Goal: Information Seeking & Learning: Learn about a topic

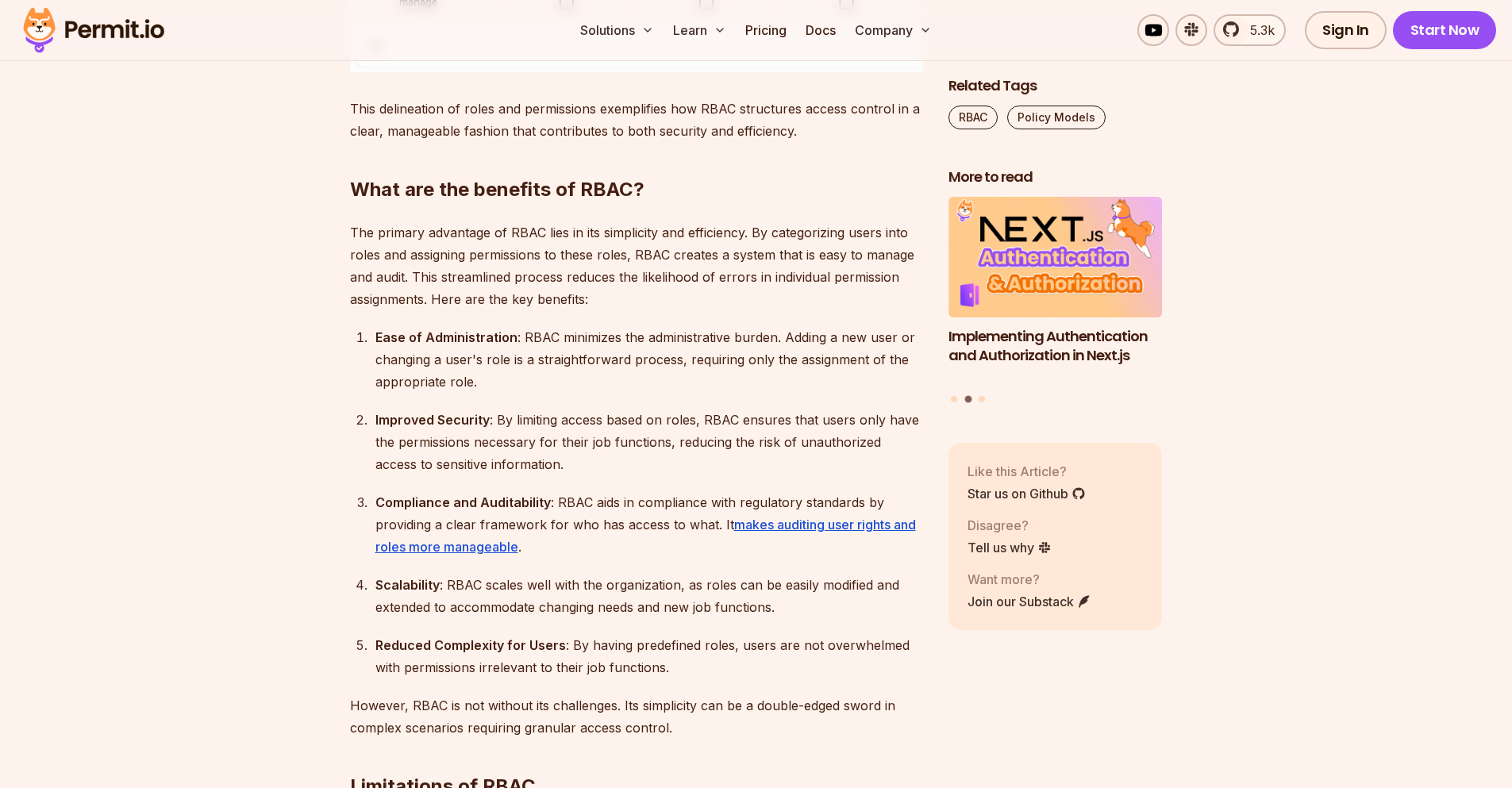
scroll to position [3670, 0]
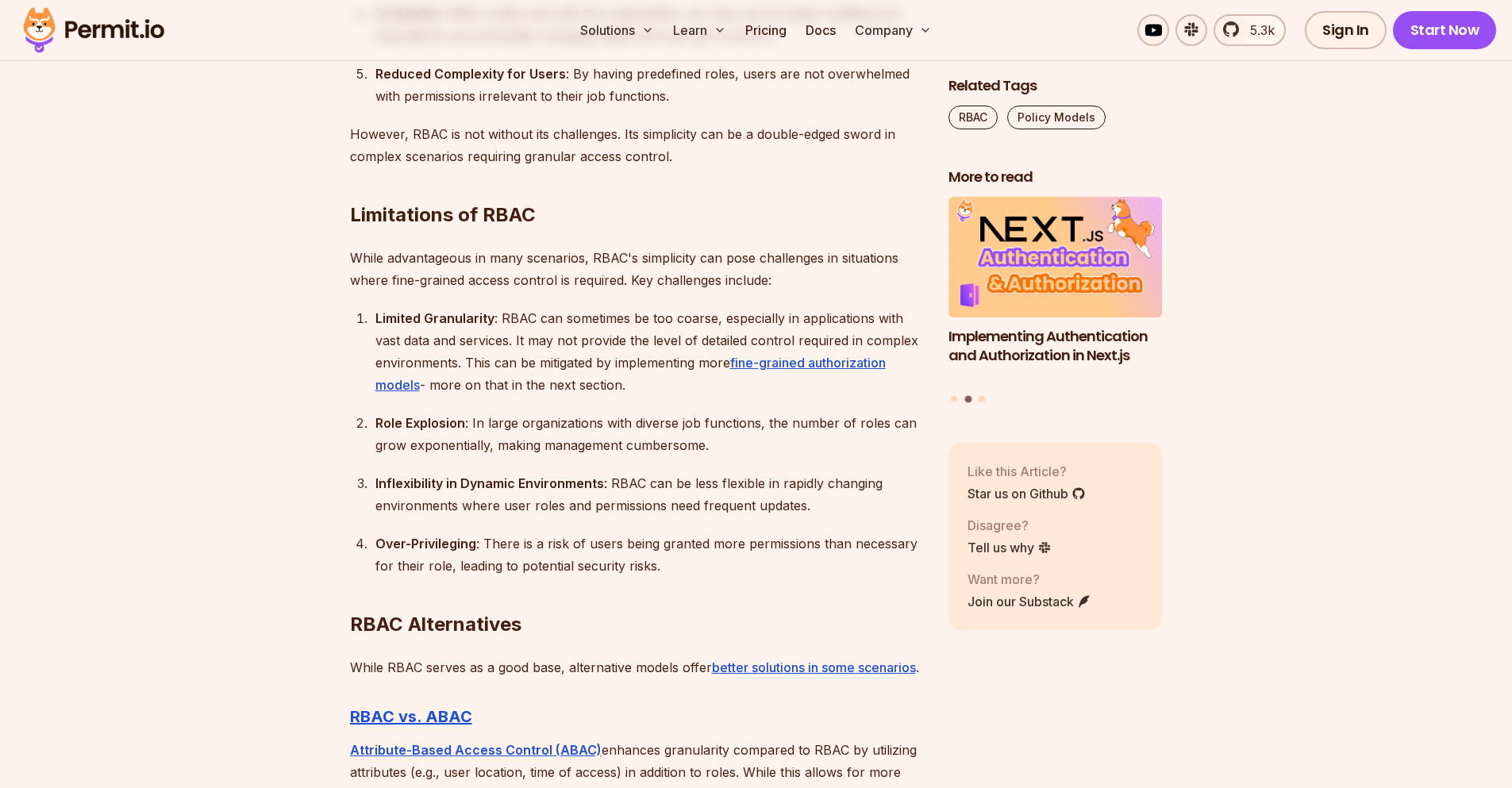
click at [506, 334] on div "Limited Granularity : RBAC can sometimes be too coarse, especially in applicati…" at bounding box center [649, 352] width 547 height 89
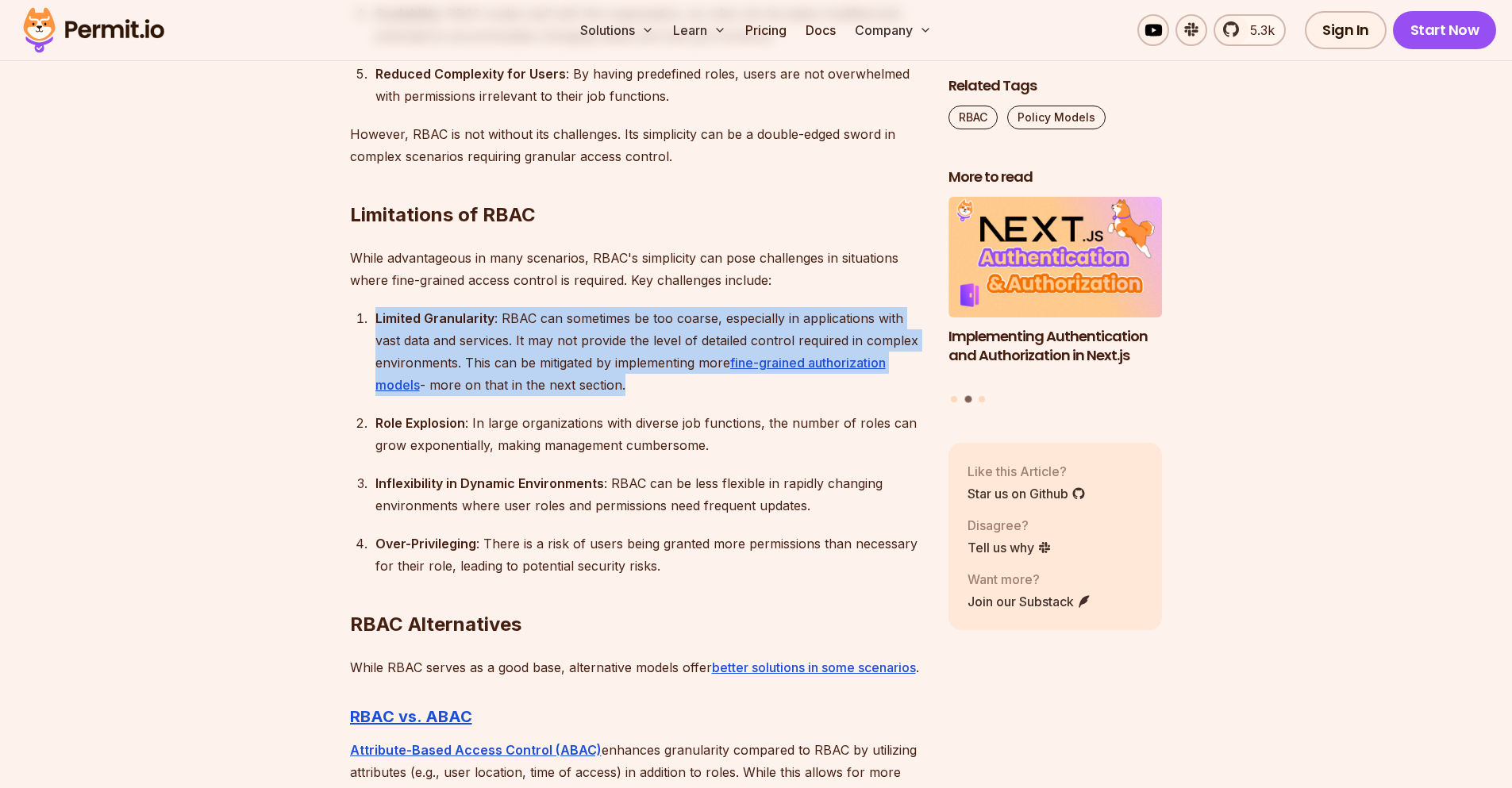
click at [506, 334] on div "Limited Granularity : RBAC can sometimes be too coarse, especially in applicati…" at bounding box center [649, 352] width 547 height 89
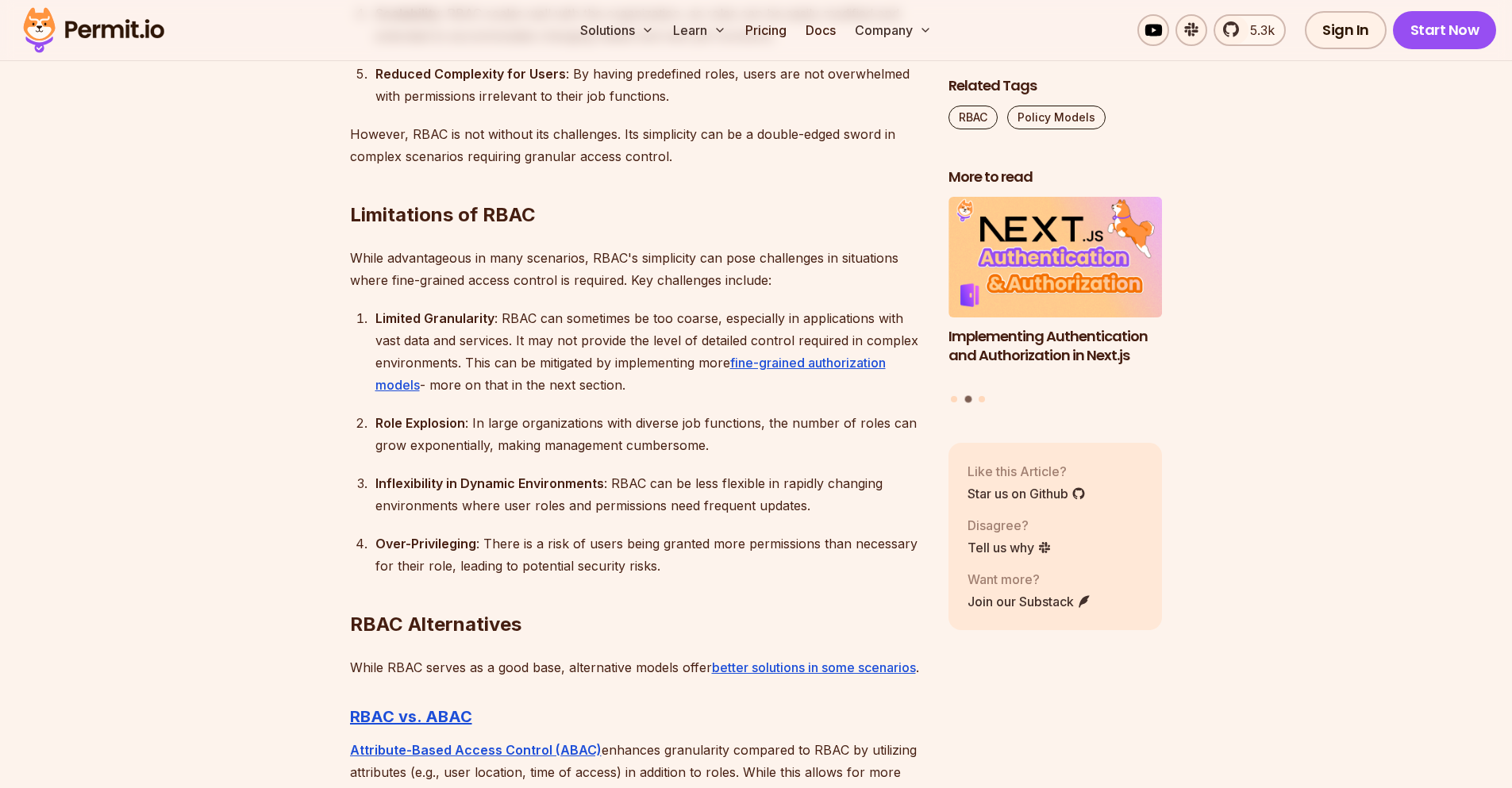
click at [512, 456] on ol "Limited Granularity : RBAC can sometimes be too coarse, especially in applicati…" at bounding box center [636, 442] width 573 height 269
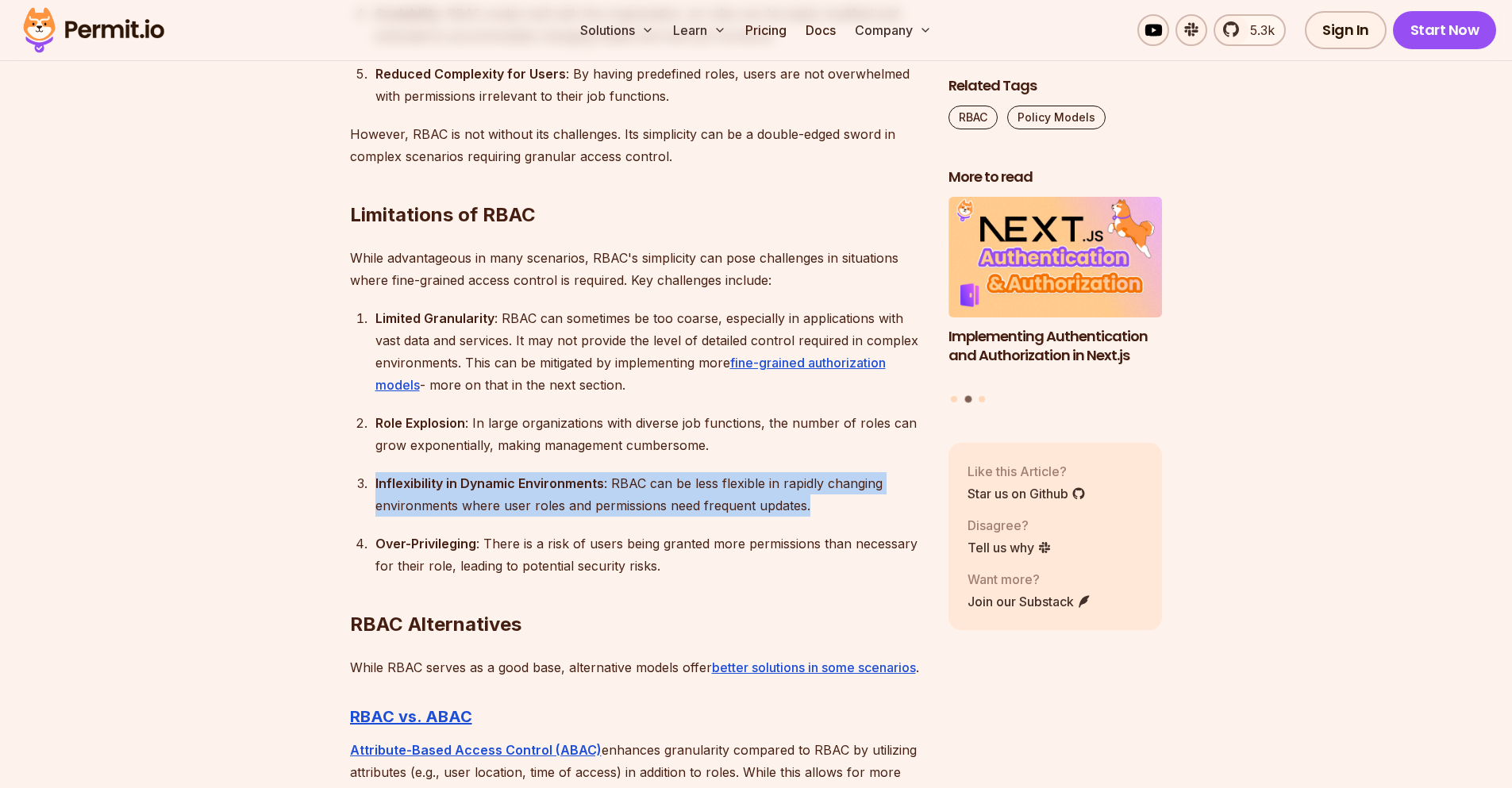
click at [512, 456] on ol "Limited Granularity : RBAC can sometimes be too coarse, especially in applicati…" at bounding box center [636, 442] width 573 height 269
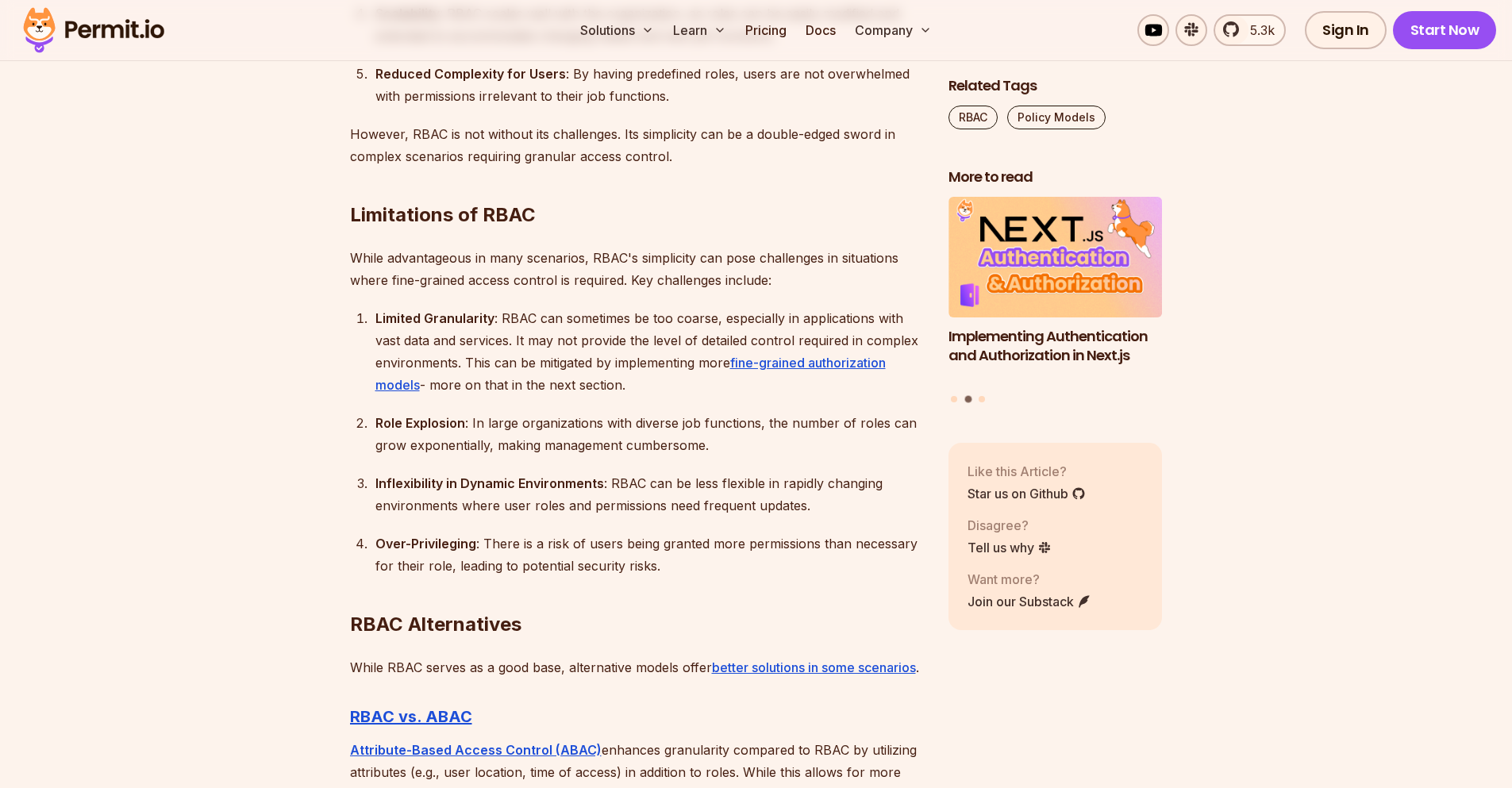
click at [549, 406] on ol "Limited Granularity : RBAC can sometimes be too coarse, especially in applicati…" at bounding box center [636, 442] width 573 height 269
click at [543, 436] on div "Role Explosion : In large organizations with diverse job functions, the number …" at bounding box center [649, 434] width 547 height 44
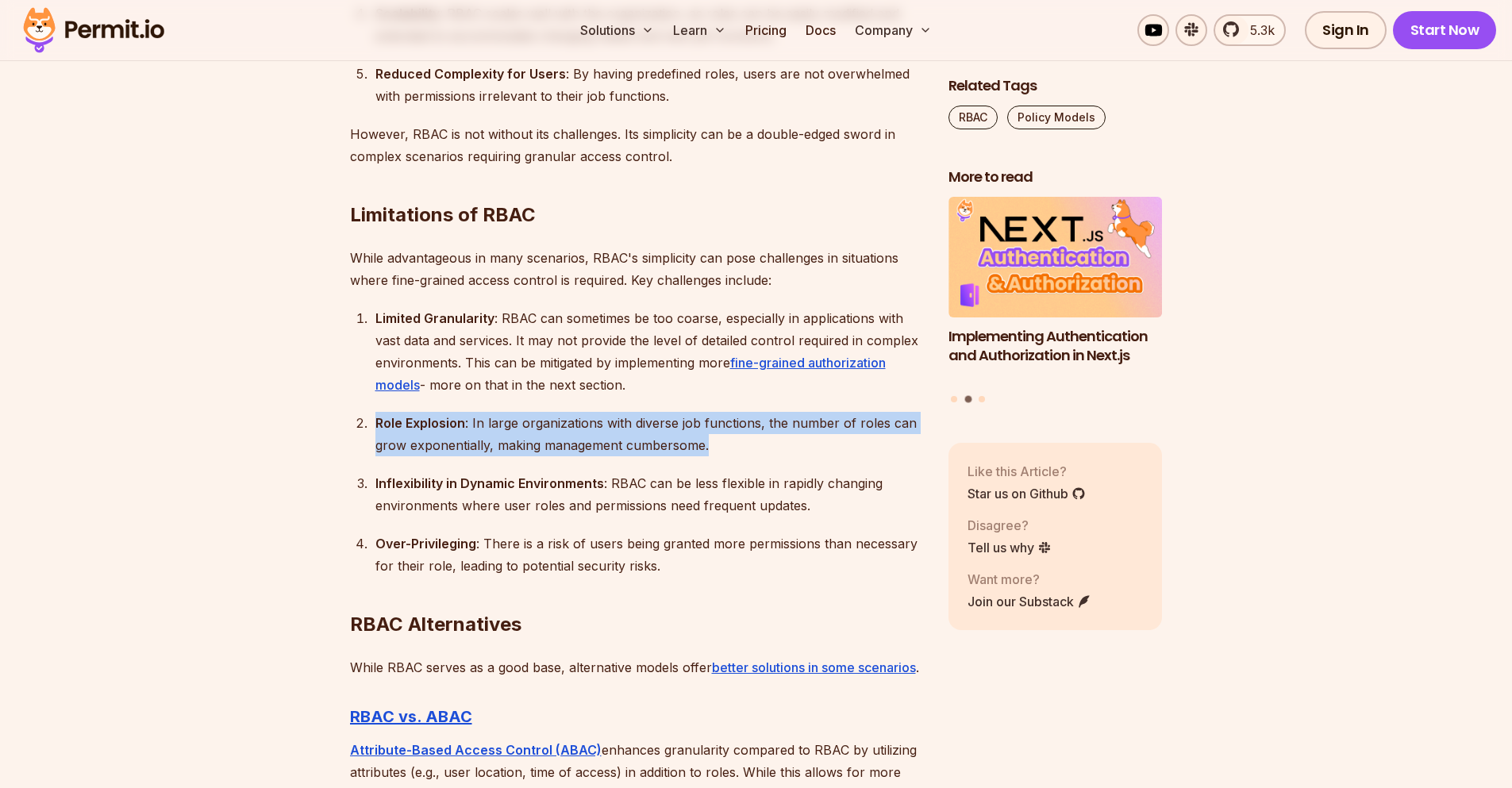
click at [543, 436] on div "Role Explosion : In large organizations with diverse job functions, the number …" at bounding box center [649, 434] width 547 height 44
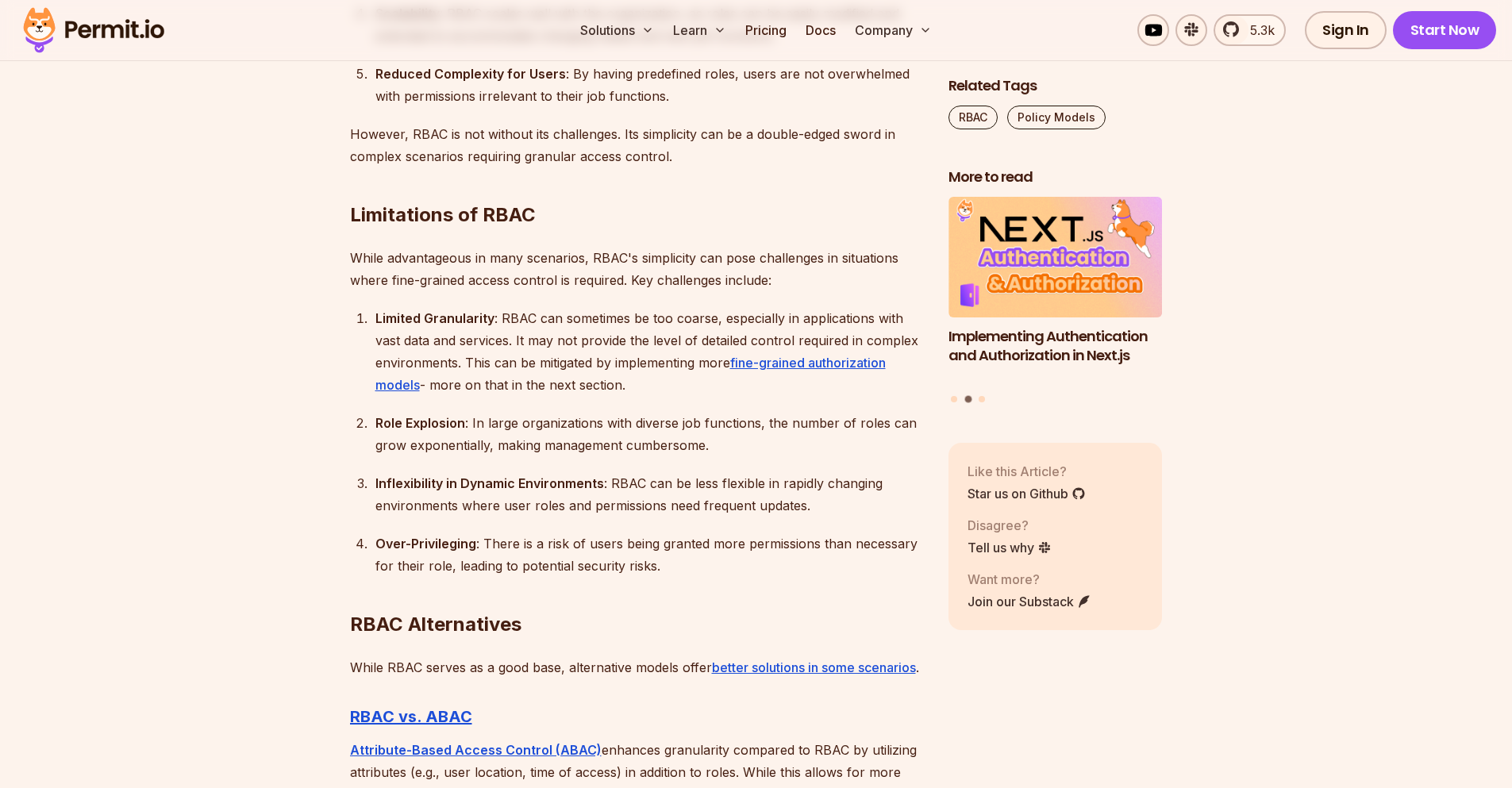
click at [506, 582] on h2 "RBAC Alternatives" at bounding box center [636, 592] width 573 height 89
click at [525, 567] on div "Over-Privileging : There is a risk of users being granted more permissions than…" at bounding box center [649, 555] width 547 height 44
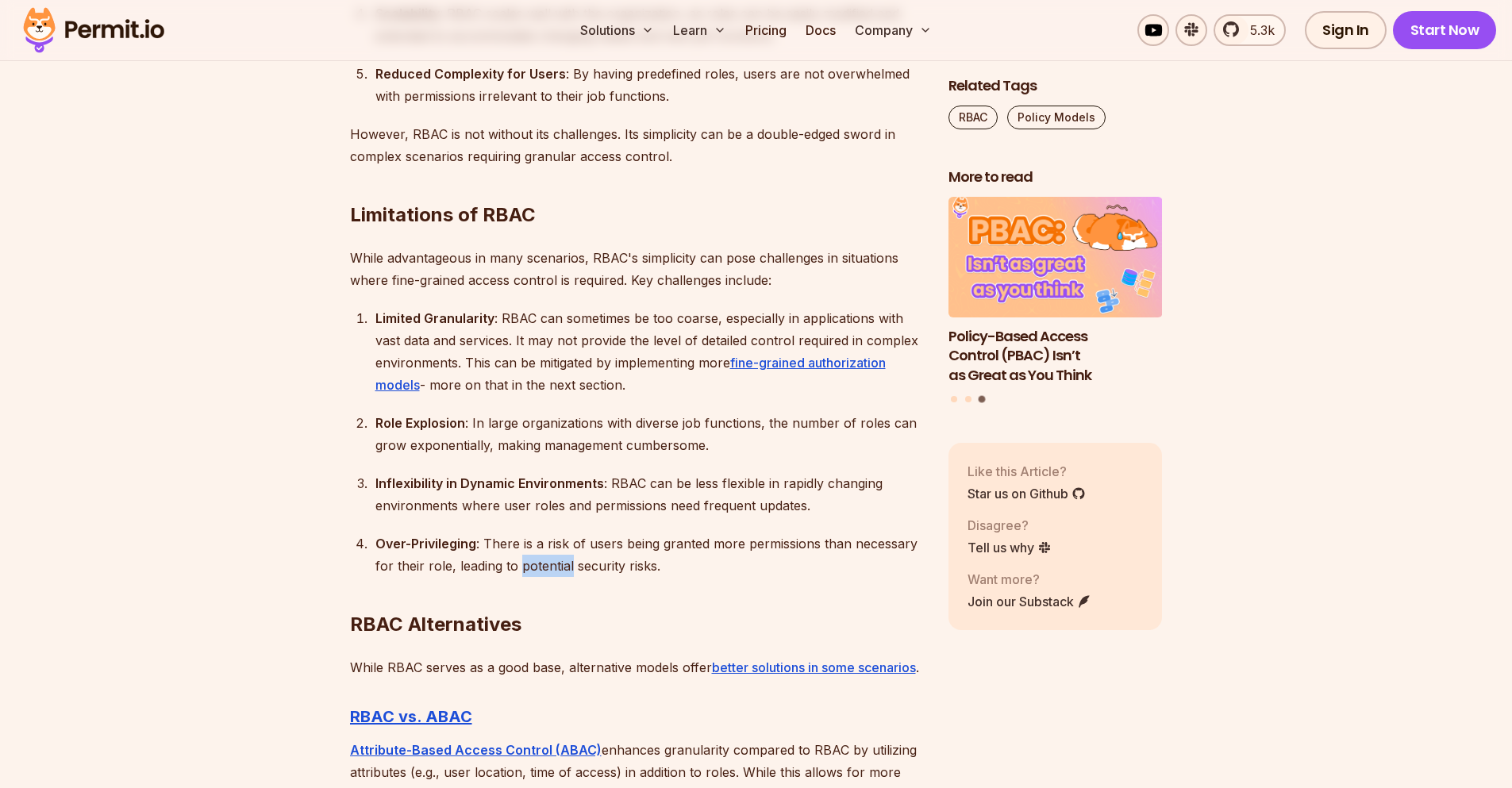
click at [525, 567] on div "Over-Privileging : There is a risk of users being granted more permissions than…" at bounding box center [649, 555] width 547 height 44
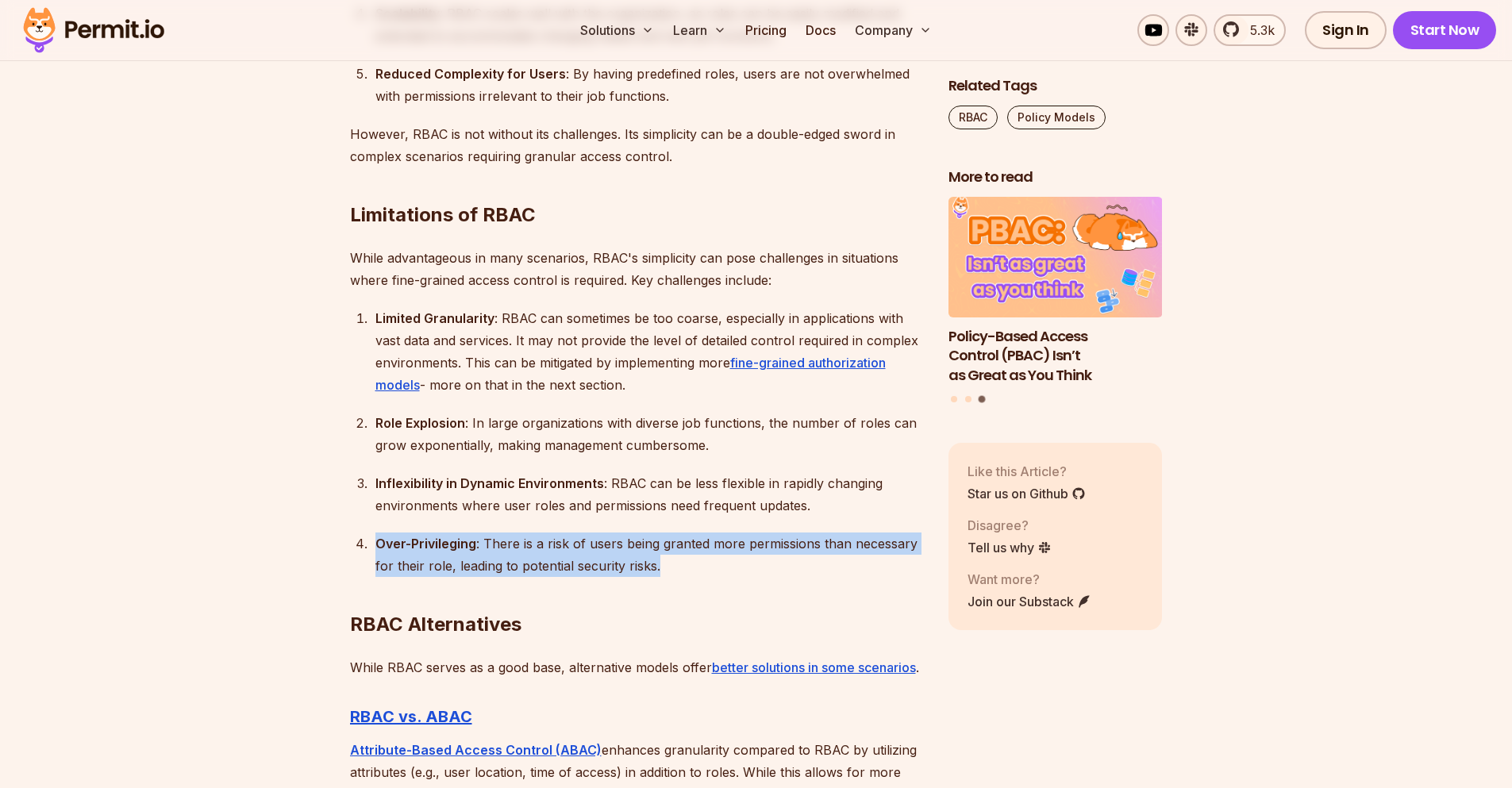
click at [525, 567] on div "Over-Privileging : There is a risk of users being granted more permissions than…" at bounding box center [649, 555] width 547 height 44
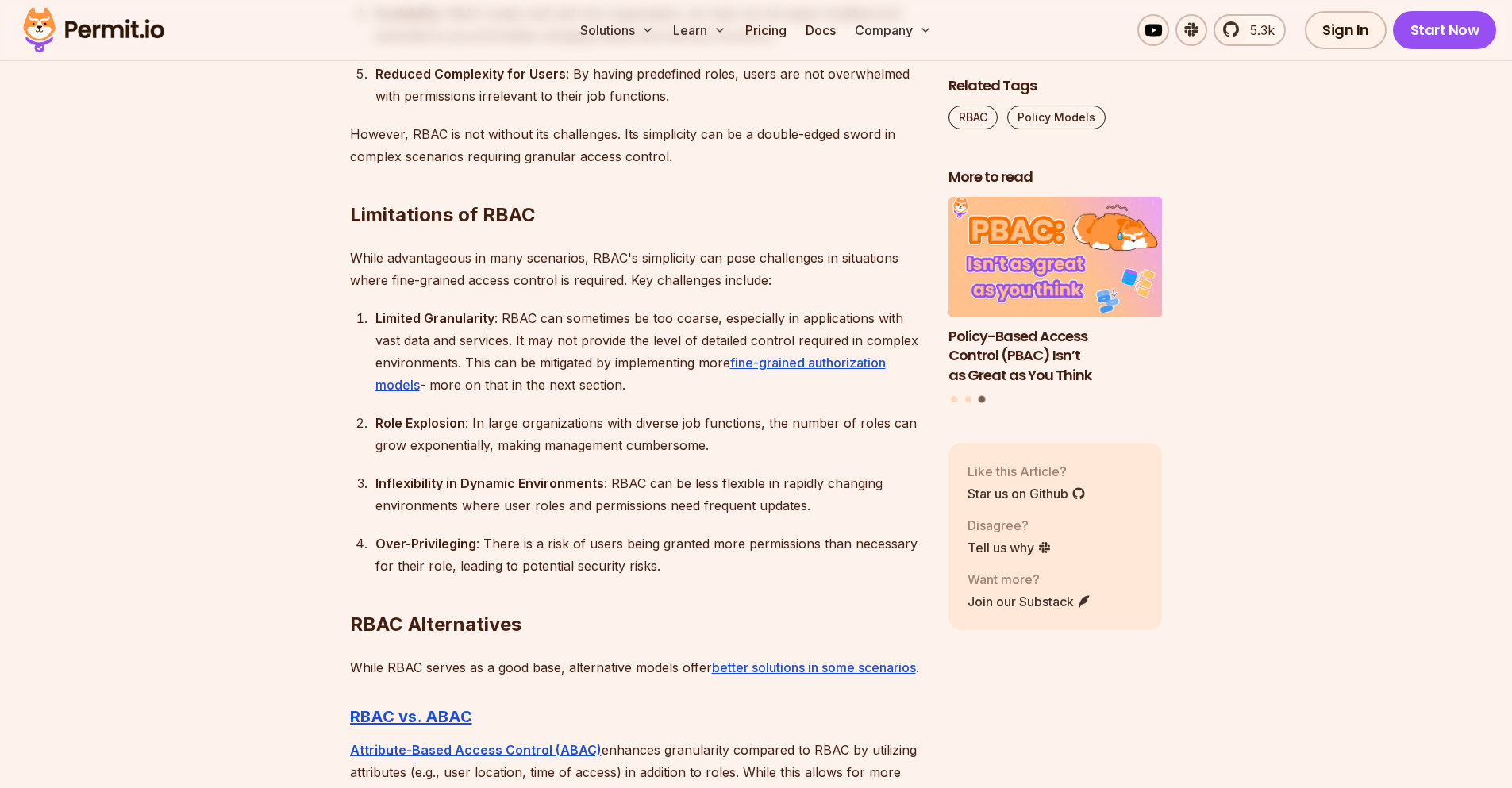
click at [467, 466] on ol "Limited Granularity : RBAC can sometimes be too coarse, especially in applicati…" at bounding box center [636, 442] width 573 height 269
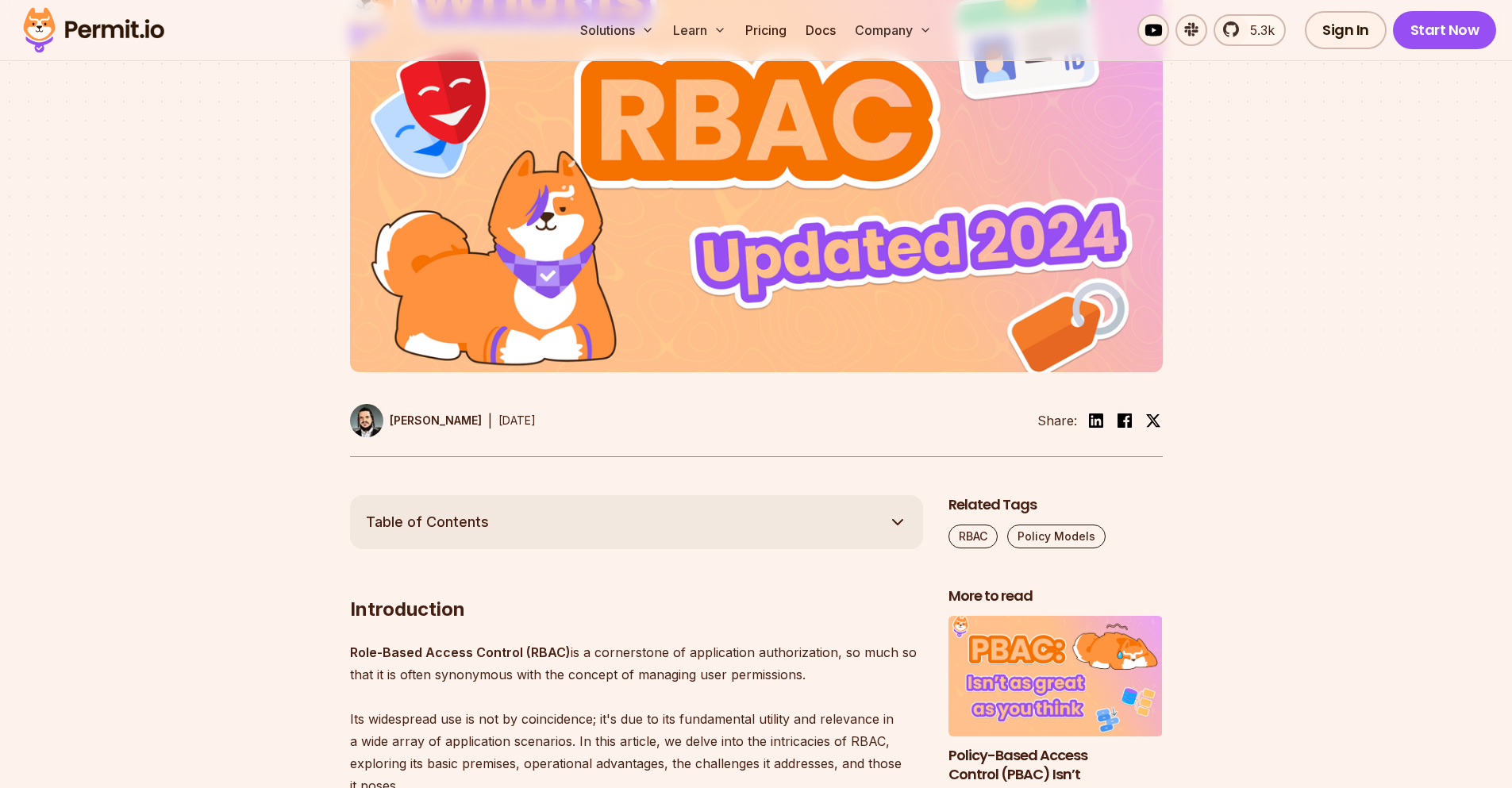
scroll to position [337, 0]
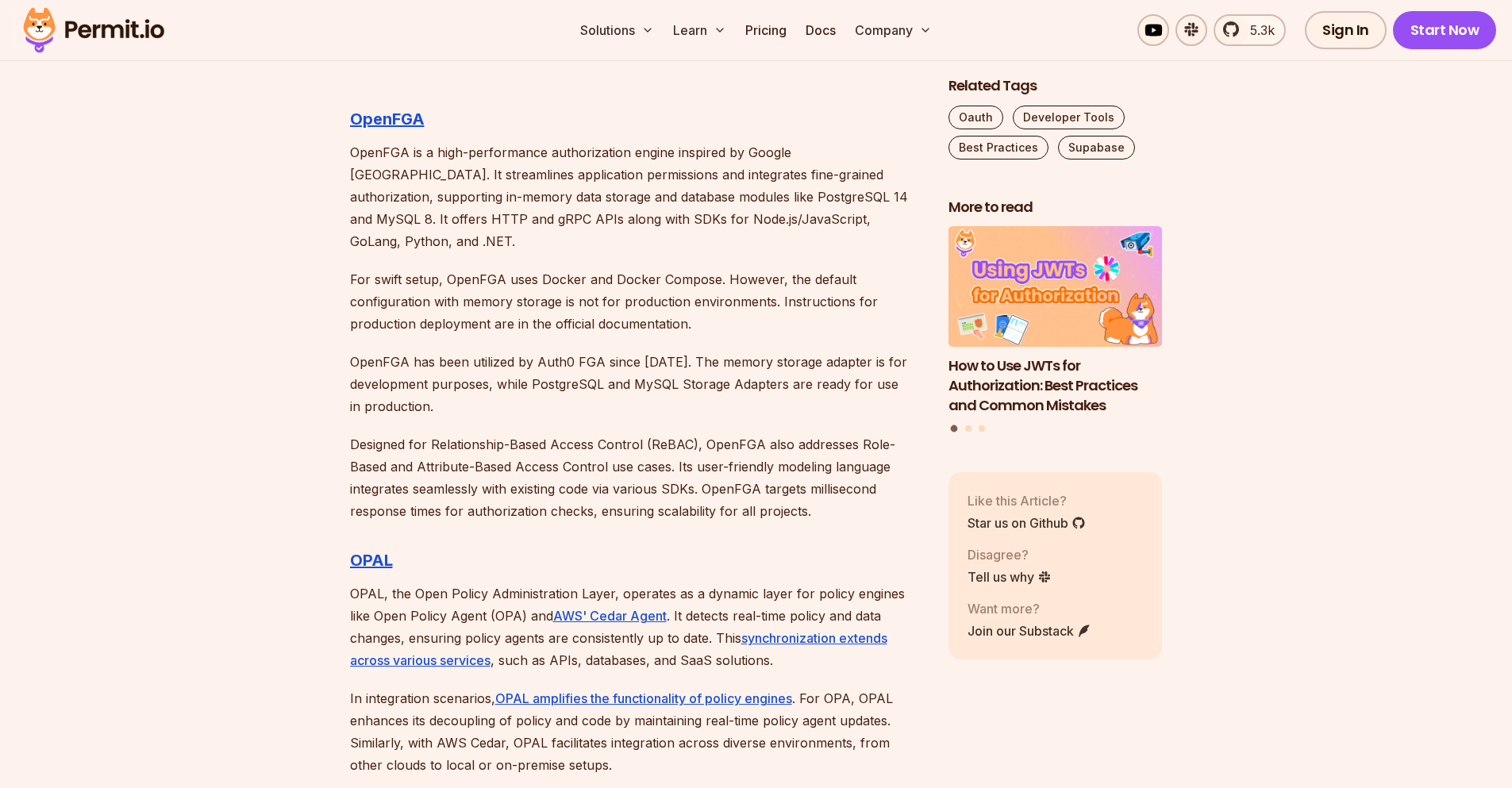
scroll to position [4034, 0]
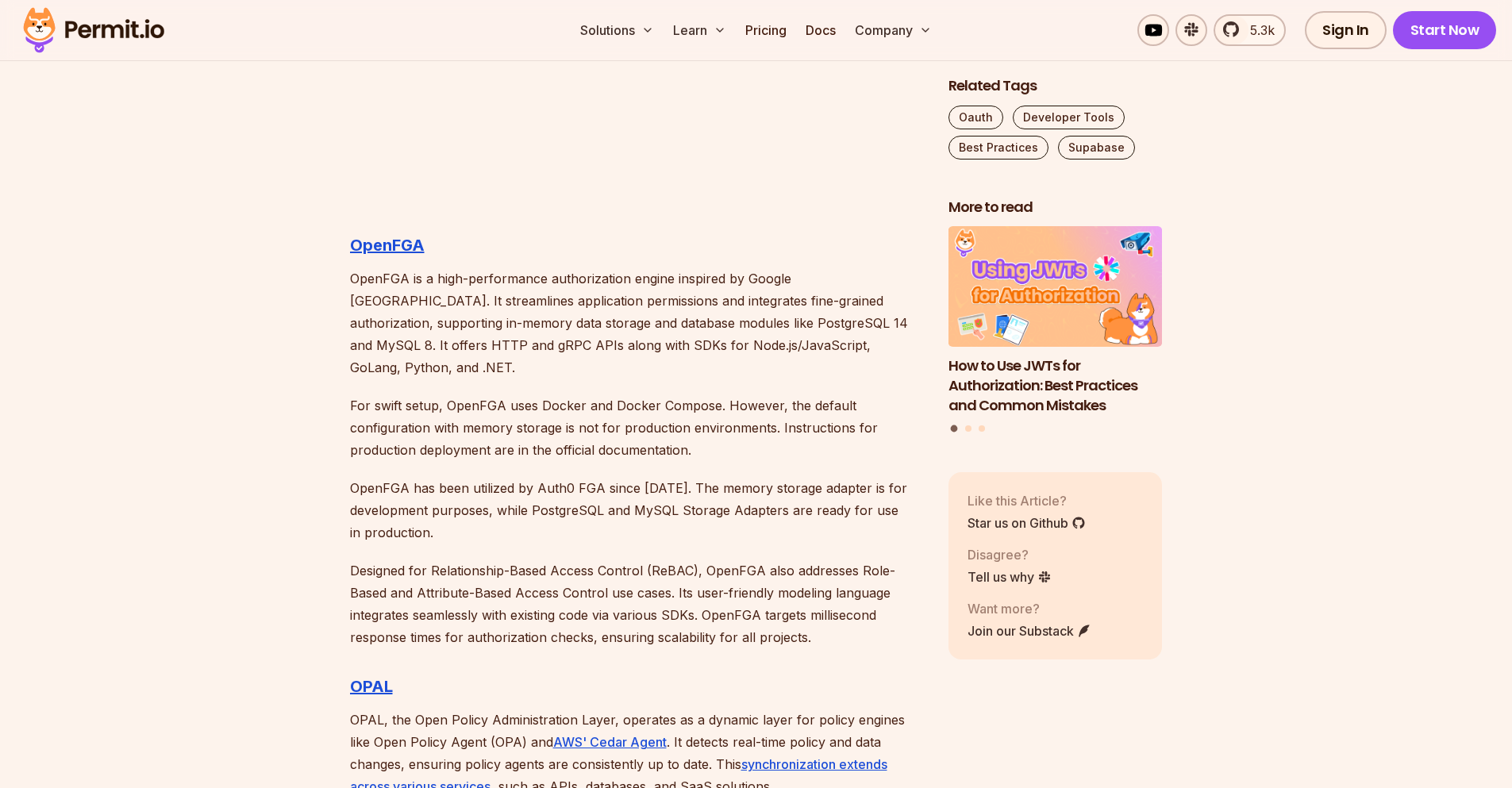
click at [439, 297] on p "OpenFGA is a high-performance authorization engine inspired by Google [GEOGRAPH…" at bounding box center [636, 323] width 573 height 111
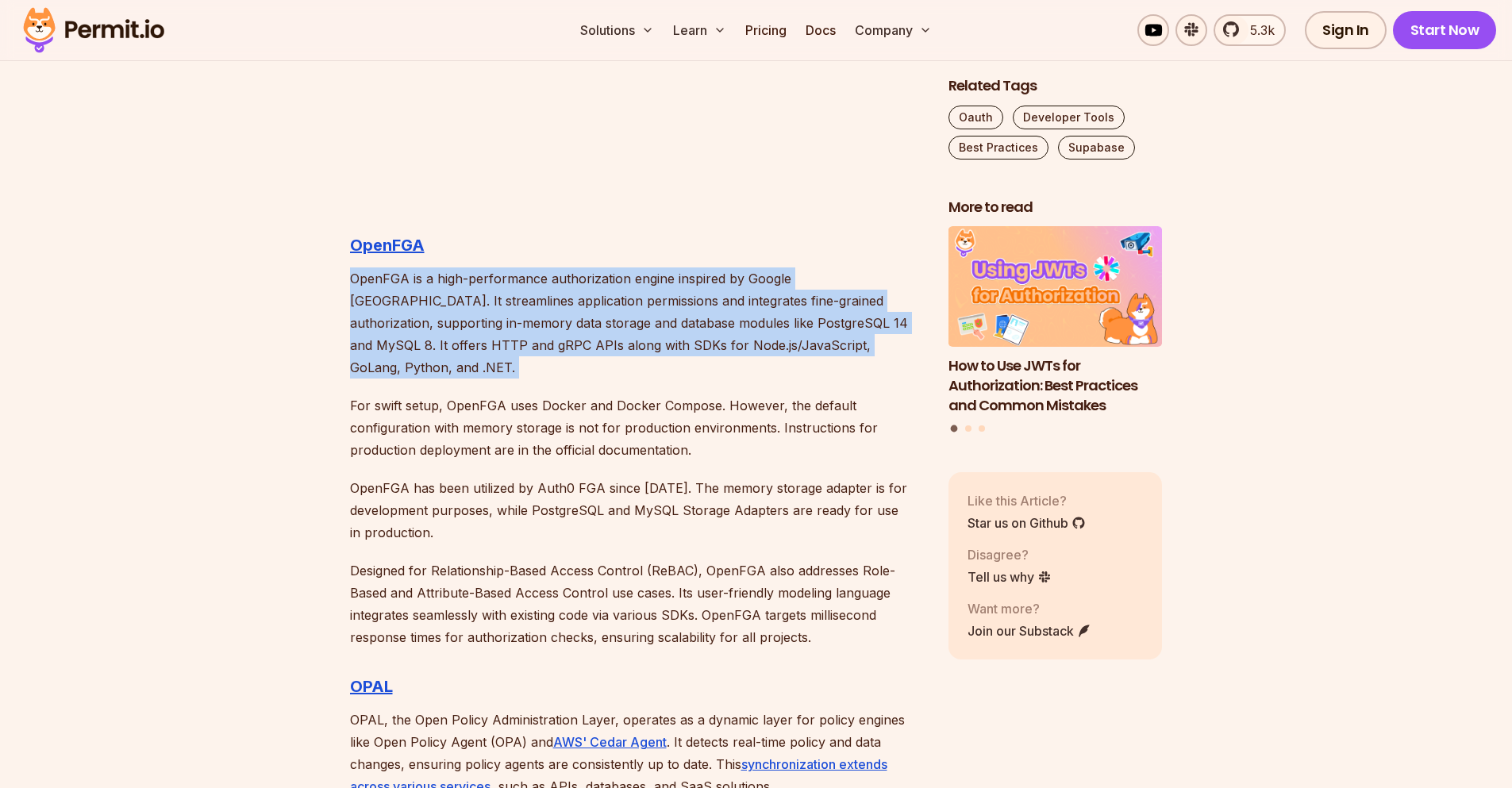
click at [439, 297] on p "OpenFGA is a high-performance authorization engine inspired by Google [GEOGRAPH…" at bounding box center [636, 323] width 573 height 111
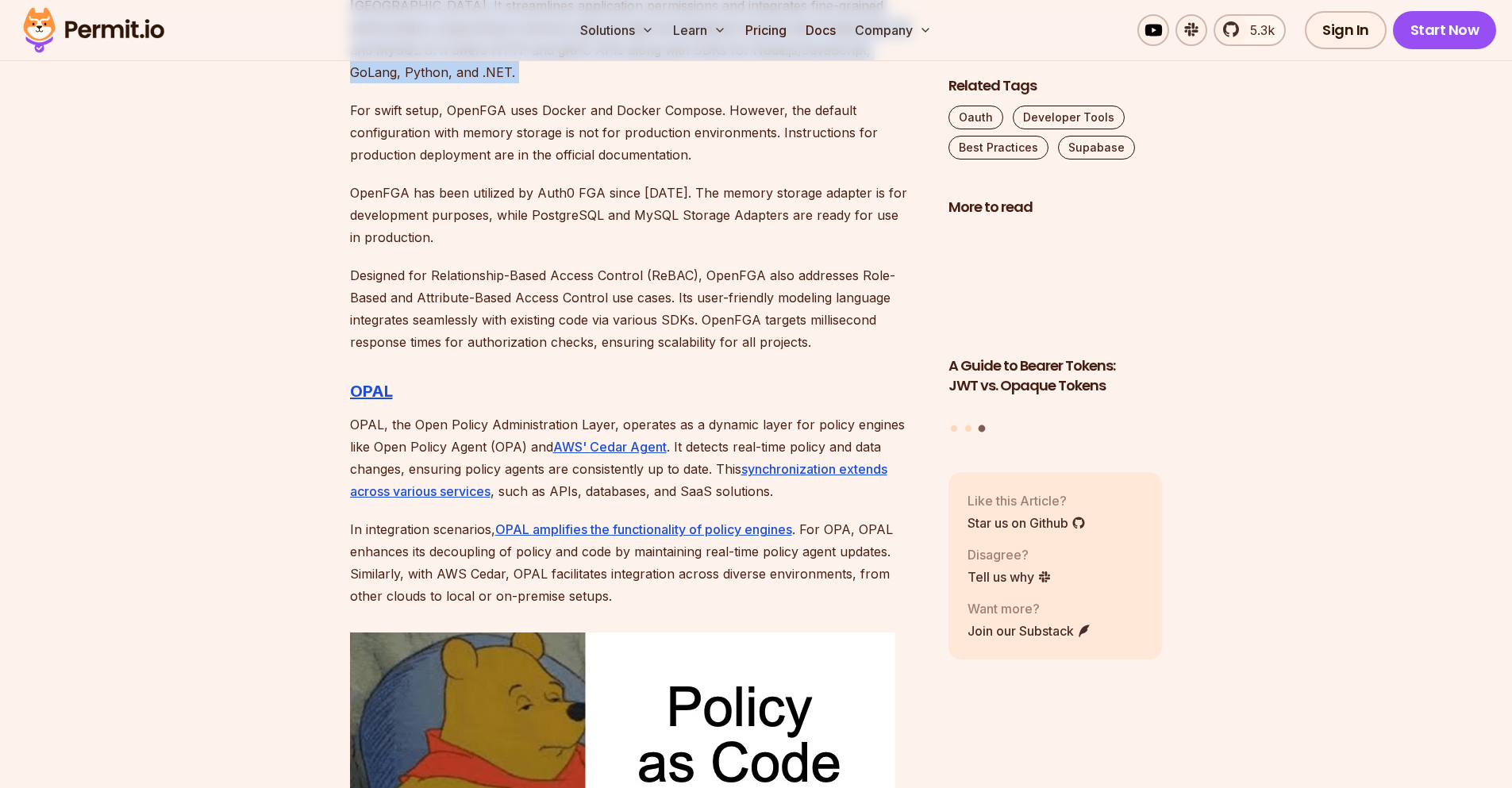
scroll to position [4129, 0]
